Goal: Navigation & Orientation: Find specific page/section

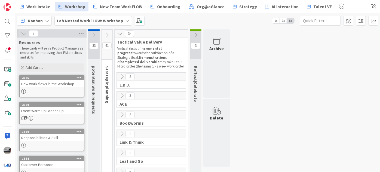
click at [86, 21] on b "Lab Nested WorkFLOW: Workshop" at bounding box center [90, 20] width 66 height 5
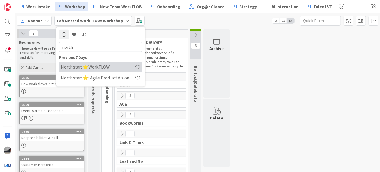
type input "north"
click at [96, 68] on h4 "North stars⭐WorkFLOW" at bounding box center [98, 66] width 74 height 5
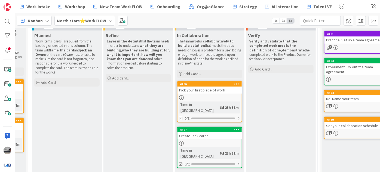
scroll to position [67, 47]
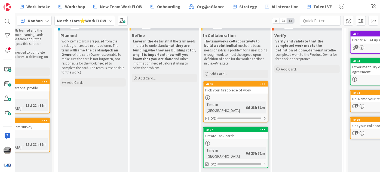
click at [102, 20] on b "North stars⭐WorkFLOW" at bounding box center [81, 20] width 49 height 5
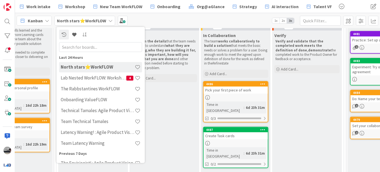
click at [101, 47] on input "text" at bounding box center [100, 47] width 83 height 10
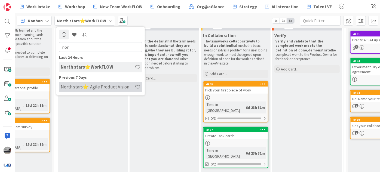
type input "nor"
click at [117, 86] on h4 "North stars⭐: Agile Product Vision" at bounding box center [98, 86] width 74 height 5
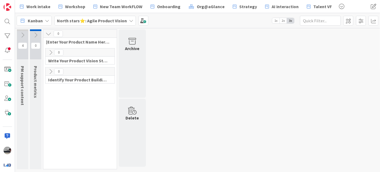
click at [50, 51] on icon at bounding box center [51, 53] width 6 height 6
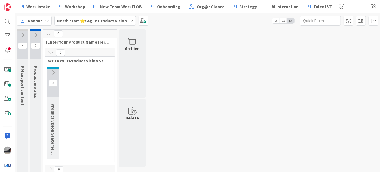
click at [51, 70] on icon at bounding box center [53, 73] width 6 height 6
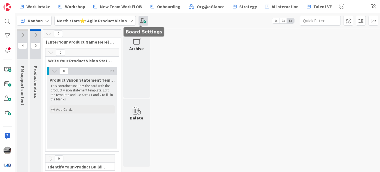
click at [143, 20] on span at bounding box center [143, 21] width 10 height 10
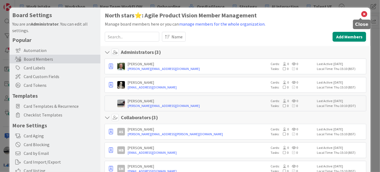
click at [360, 15] on icon at bounding box center [363, 14] width 7 height 8
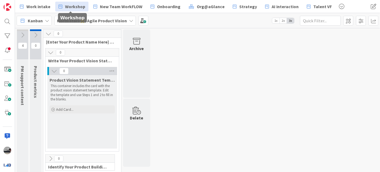
click at [68, 7] on span "Workshop" at bounding box center [75, 6] width 20 height 7
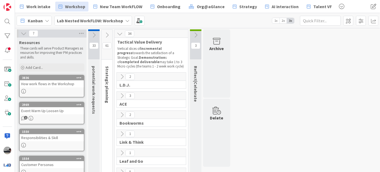
click at [103, 33] on button at bounding box center [106, 35] width 11 height 8
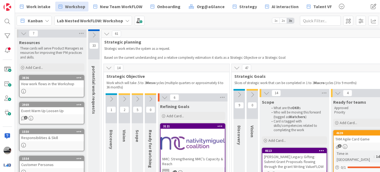
click at [237, 95] on icon at bounding box center [239, 95] width 6 height 6
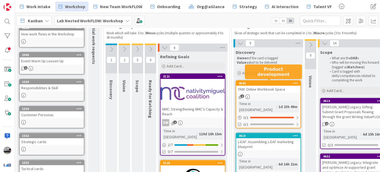
scroll to position [74, 0]
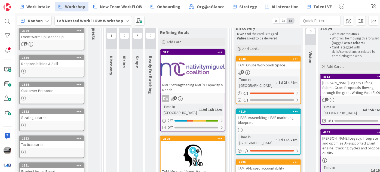
click at [283, 68] on div "TAM: Online Workbook Space" at bounding box center [268, 64] width 64 height 7
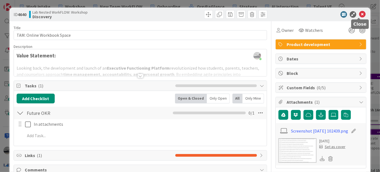
click at [359, 14] on icon at bounding box center [362, 14] width 7 height 7
click at [359, 15] on icon at bounding box center [362, 14] width 7 height 7
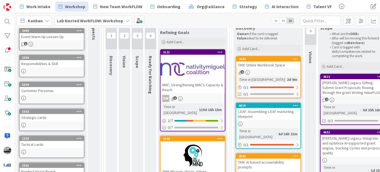
click at [91, 20] on b "Lab Nested WorkFLOW: Workshop" at bounding box center [90, 20] width 66 height 5
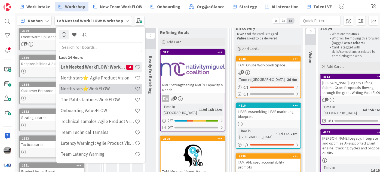
click at [101, 90] on h4 "North stars⭐WorkFLOW" at bounding box center [98, 88] width 74 height 5
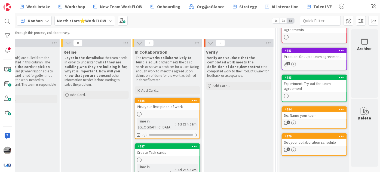
scroll to position [42, 118]
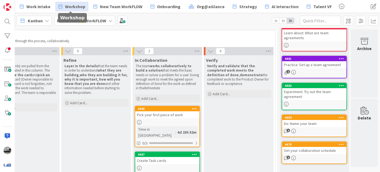
click at [70, 5] on span "Workshop" at bounding box center [75, 6] width 20 height 7
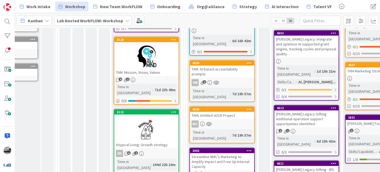
scroll to position [173, 51]
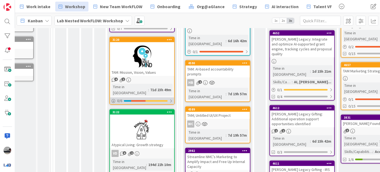
click at [171, 99] on div at bounding box center [170, 101] width 3 height 4
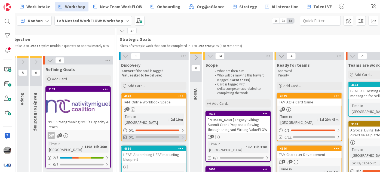
scroll to position [24, 115]
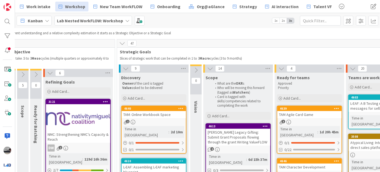
click at [195, 69] on icon at bounding box center [196, 70] width 6 height 6
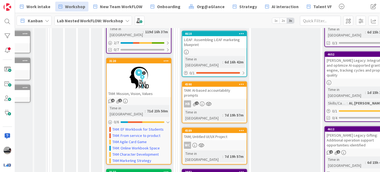
scroll to position [148, 54]
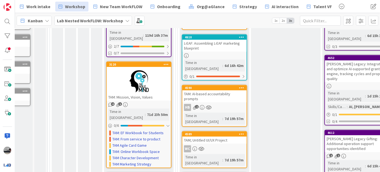
click at [128, 69] on div at bounding box center [139, 81] width 64 height 24
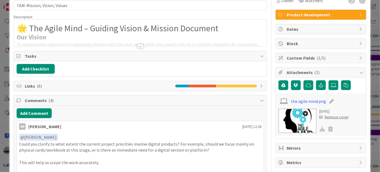
scroll to position [24, 0]
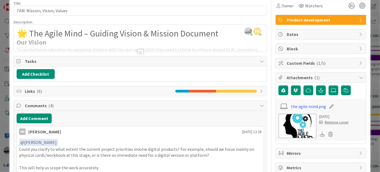
click at [358, 60] on div "Custom Fields ( 1/5 )" at bounding box center [321, 63] width 90 height 10
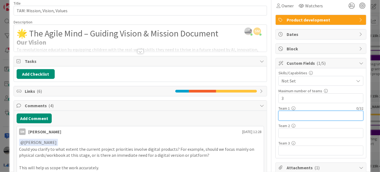
click at [288, 115] on input "text" at bounding box center [320, 116] width 85 height 10
type input "North Stars"
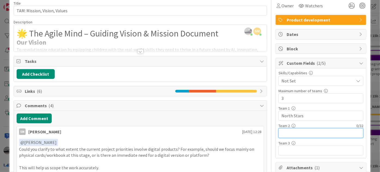
click at [294, 131] on input "text" at bounding box center [320, 133] width 85 height 10
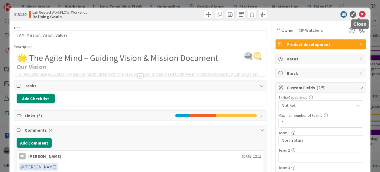
click at [360, 12] on icon at bounding box center [362, 14] width 7 height 7
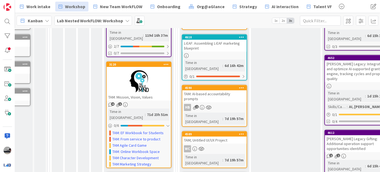
click at [223, 90] on div "TAM: AI-based accountability prompts" at bounding box center [214, 96] width 64 height 12
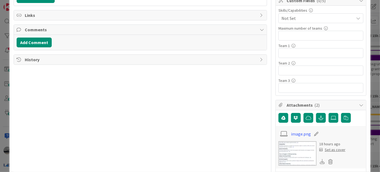
scroll to position [49, 0]
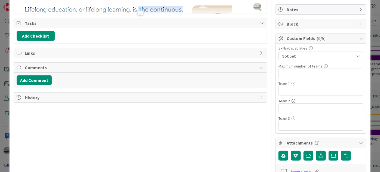
click at [29, 98] on span "History" at bounding box center [141, 97] width 232 height 7
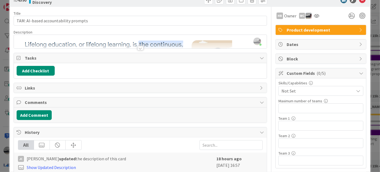
scroll to position [0, 0]
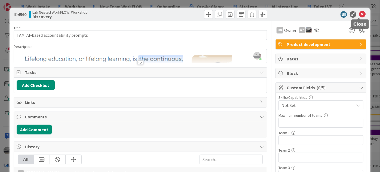
click at [359, 14] on icon at bounding box center [362, 14] width 7 height 7
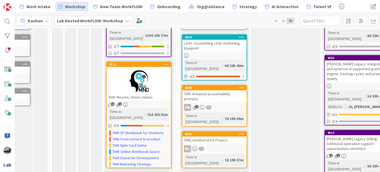
click at [234, 137] on div "TAM; Untitled UI/UX Project" at bounding box center [214, 140] width 64 height 7
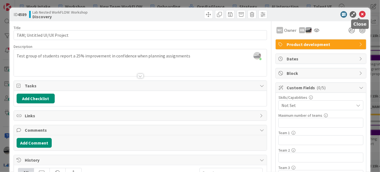
click at [361, 13] on icon at bounding box center [362, 14] width 7 height 7
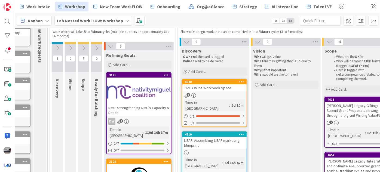
scroll to position [49, 54]
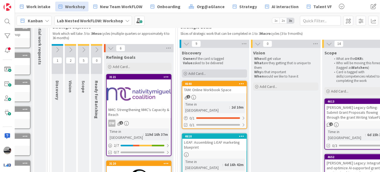
click at [218, 71] on div "Add Card..." at bounding box center [214, 73] width 65 height 8
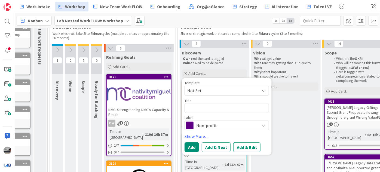
click at [263, 128] on div "Non-profit" at bounding box center [226, 126] width 84 height 10
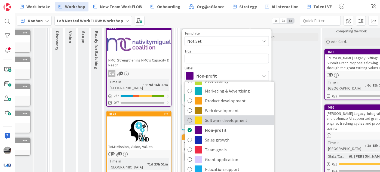
scroll to position [28, 0]
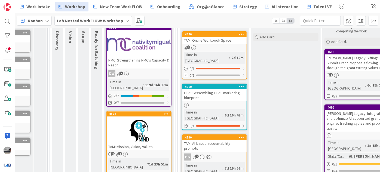
click at [120, 20] on b "Lab Nested WorkFLOW: Workshop" at bounding box center [90, 20] width 66 height 5
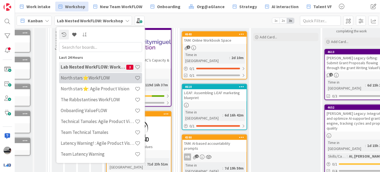
click at [102, 76] on h4 "North stars⭐WorkFLOW" at bounding box center [98, 77] width 74 height 5
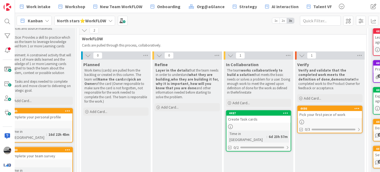
scroll to position [38, 33]
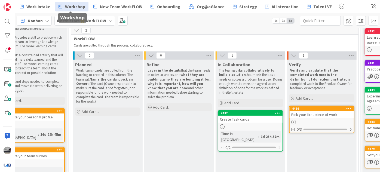
click at [71, 9] on span "Workshop" at bounding box center [75, 6] width 20 height 7
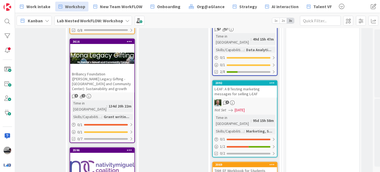
scroll to position [519, 308]
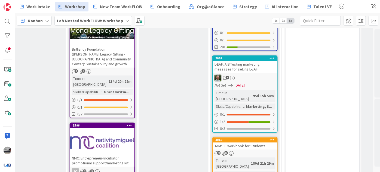
click at [229, 143] on div "TAM: EF Workbook for Students" at bounding box center [245, 146] width 64 height 7
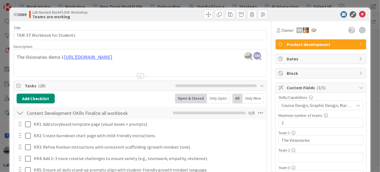
click at [137, 75] on div at bounding box center [140, 76] width 6 height 4
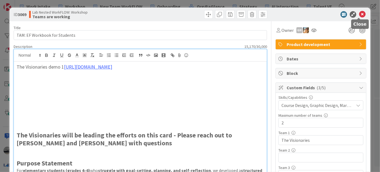
click at [359, 16] on icon at bounding box center [362, 14] width 7 height 7
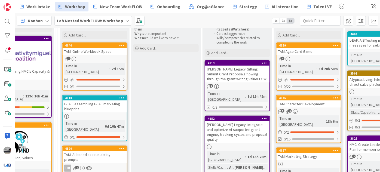
scroll to position [0, 174]
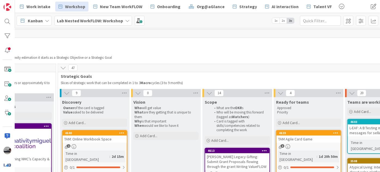
click at [87, 23] on b "Lab Nested WorkFLOW: Workshop" at bounding box center [90, 20] width 66 height 5
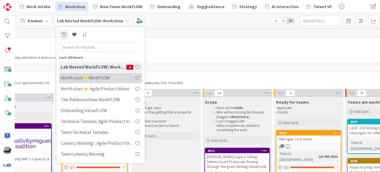
click at [97, 79] on h4 "North stars⭐WorkFLOW" at bounding box center [98, 77] width 74 height 5
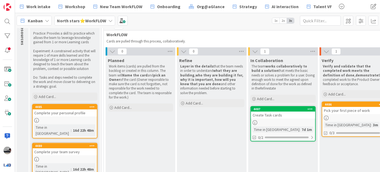
scroll to position [45, 0]
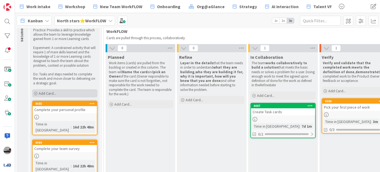
click at [71, 91] on div "Add Card..." at bounding box center [64, 93] width 65 height 8
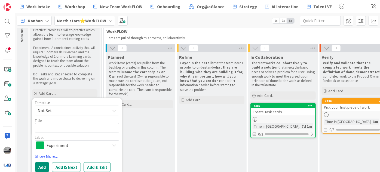
click at [91, 146] on span "Experiment" at bounding box center [77, 145] width 60 height 8
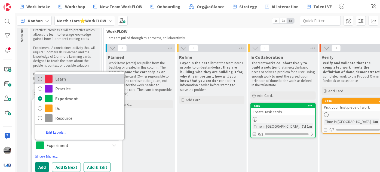
click at [76, 78] on span "Learn" at bounding box center [88, 79] width 66 height 8
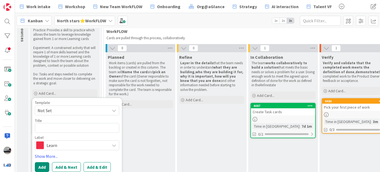
click at [59, 62] on p "Experiment: A constrained activity that will require 1 of mare skills learned a…" at bounding box center [64, 57] width 63 height 22
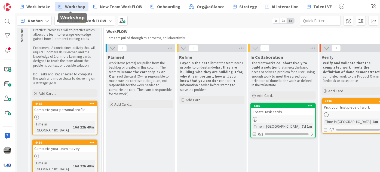
click at [73, 4] on span "Workshop" at bounding box center [75, 6] width 20 height 7
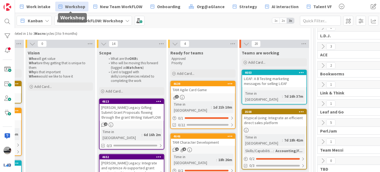
scroll to position [49, 281]
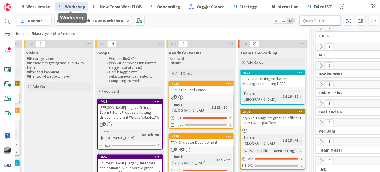
click at [319, 19] on input "text" at bounding box center [320, 21] width 41 height 10
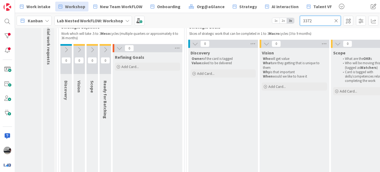
scroll to position [49, 43]
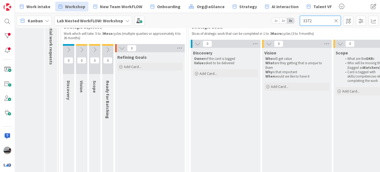
type input "3372"
click at [122, 22] on div "Lab Nested WorkFLOW: Workshop" at bounding box center [93, 21] width 78 height 10
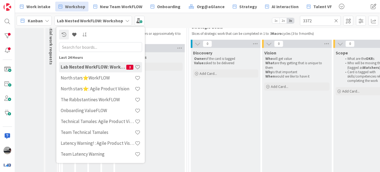
click at [168, 23] on div "Kanban Lab Nested WorkFLOW: Workshop Last 24 Hours Lab Nested WorkFLOW: Worksho…" at bounding box center [197, 20] width 365 height 15
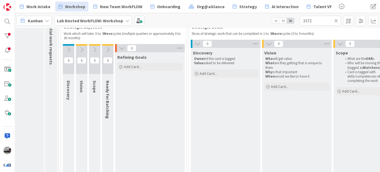
click at [338, 19] on icon at bounding box center [336, 20] width 4 height 5
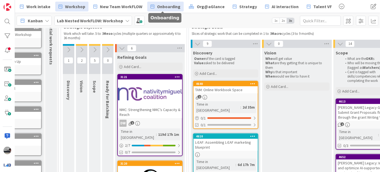
click at [168, 5] on span "Onboarding" at bounding box center [168, 6] width 23 height 7
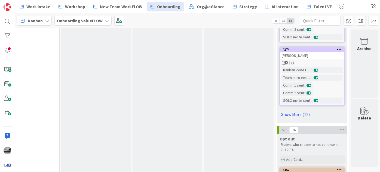
scroll to position [573, 190]
click at [282, 110] on link "Show More (12)" at bounding box center [311, 113] width 65 height 9
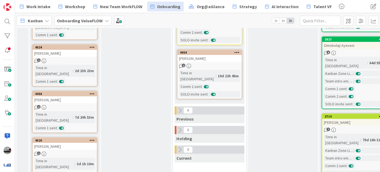
scroll to position [24, 0]
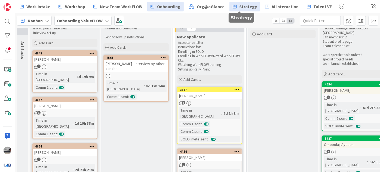
click at [242, 6] on span "Strategy" at bounding box center [248, 6] width 18 height 7
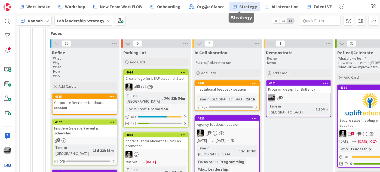
scroll to position [173, 84]
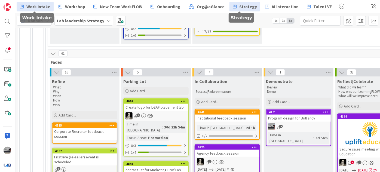
click at [34, 4] on span "Work intake" at bounding box center [38, 6] width 24 height 7
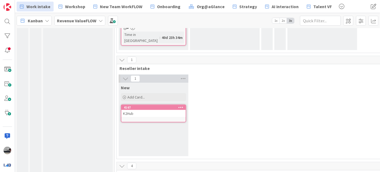
scroll to position [223, 0]
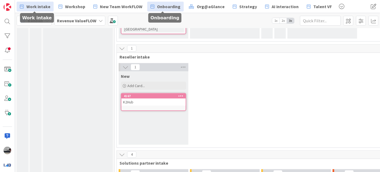
click at [167, 7] on span "Onboarding" at bounding box center [168, 6] width 23 height 7
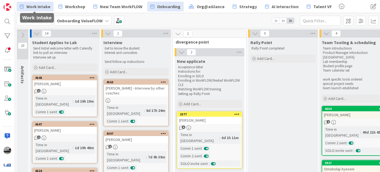
click at [36, 6] on span "Work intake" at bounding box center [38, 6] width 24 height 7
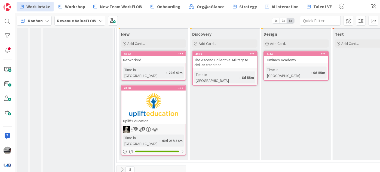
scroll to position [383, 0]
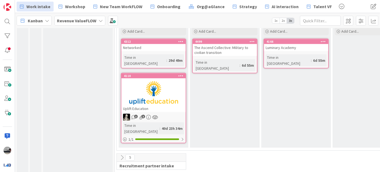
click at [121, 155] on icon at bounding box center [122, 158] width 6 height 6
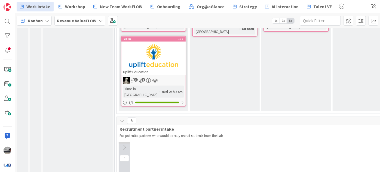
scroll to position [482, 0]
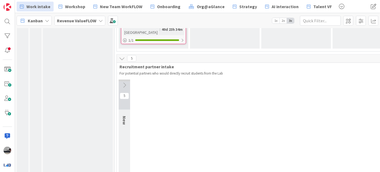
click at [126, 82] on icon at bounding box center [124, 85] width 6 height 6
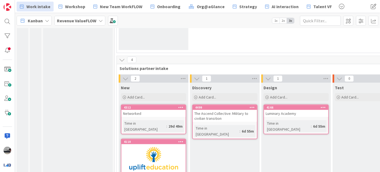
scroll to position [284, 0]
